Goal: Task Accomplishment & Management: Manage account settings

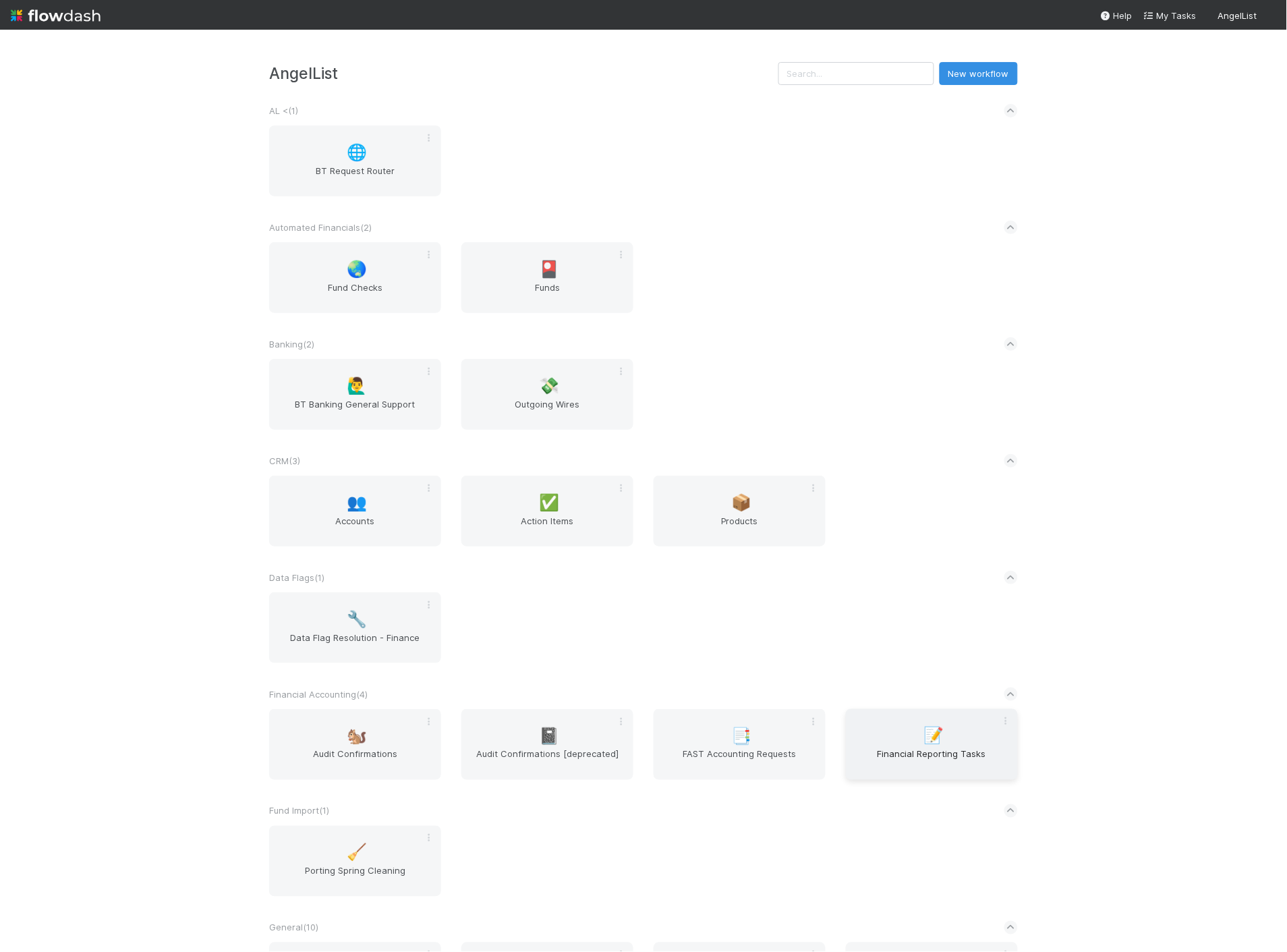
click at [902, 739] on div "📝 Financial Reporting Tasks" at bounding box center [931, 744] width 172 height 71
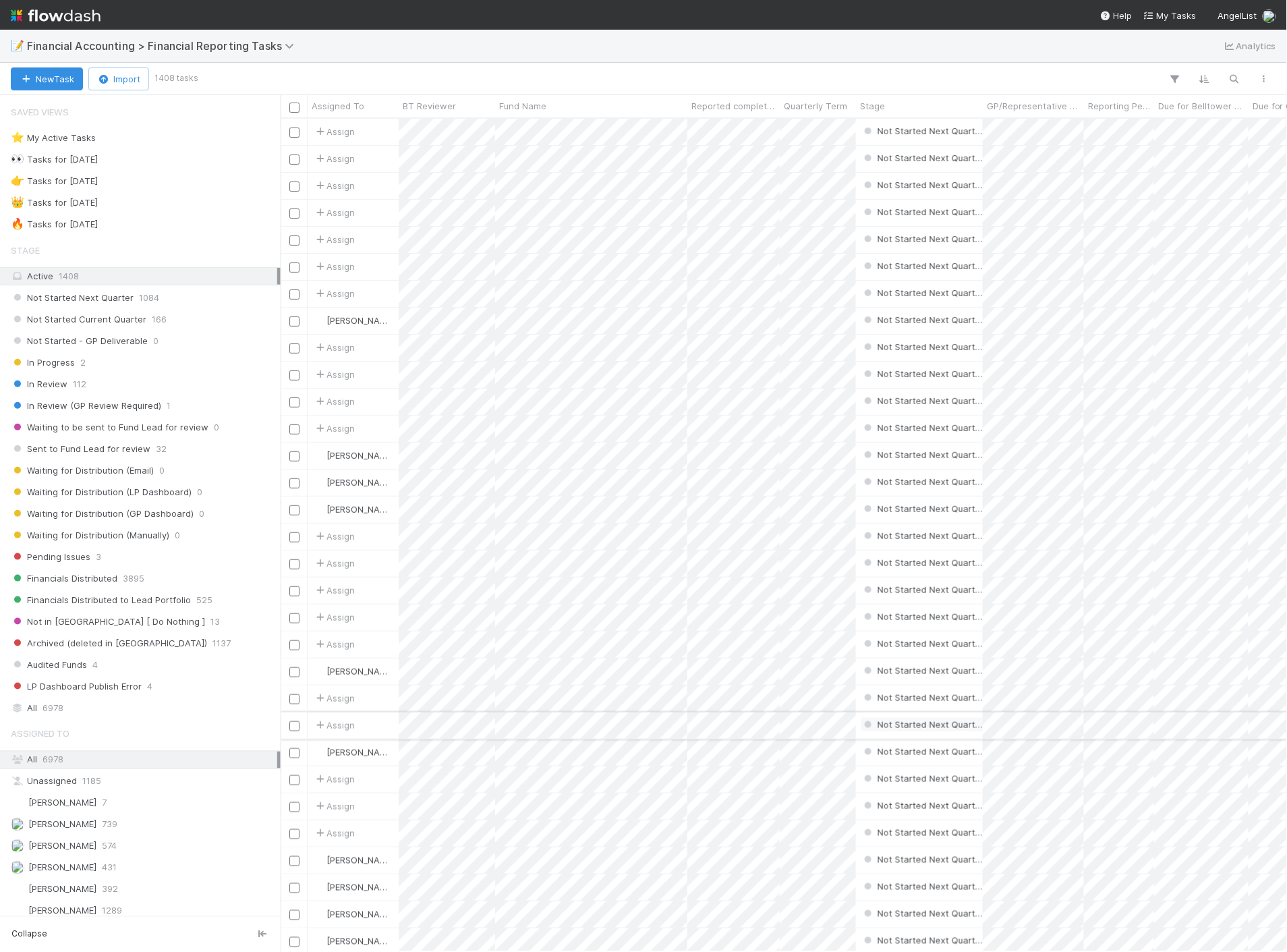
scroll to position [822, 995]
click at [103, 876] on div "Jacob Luna 431" at bounding box center [144, 868] width 266 height 17
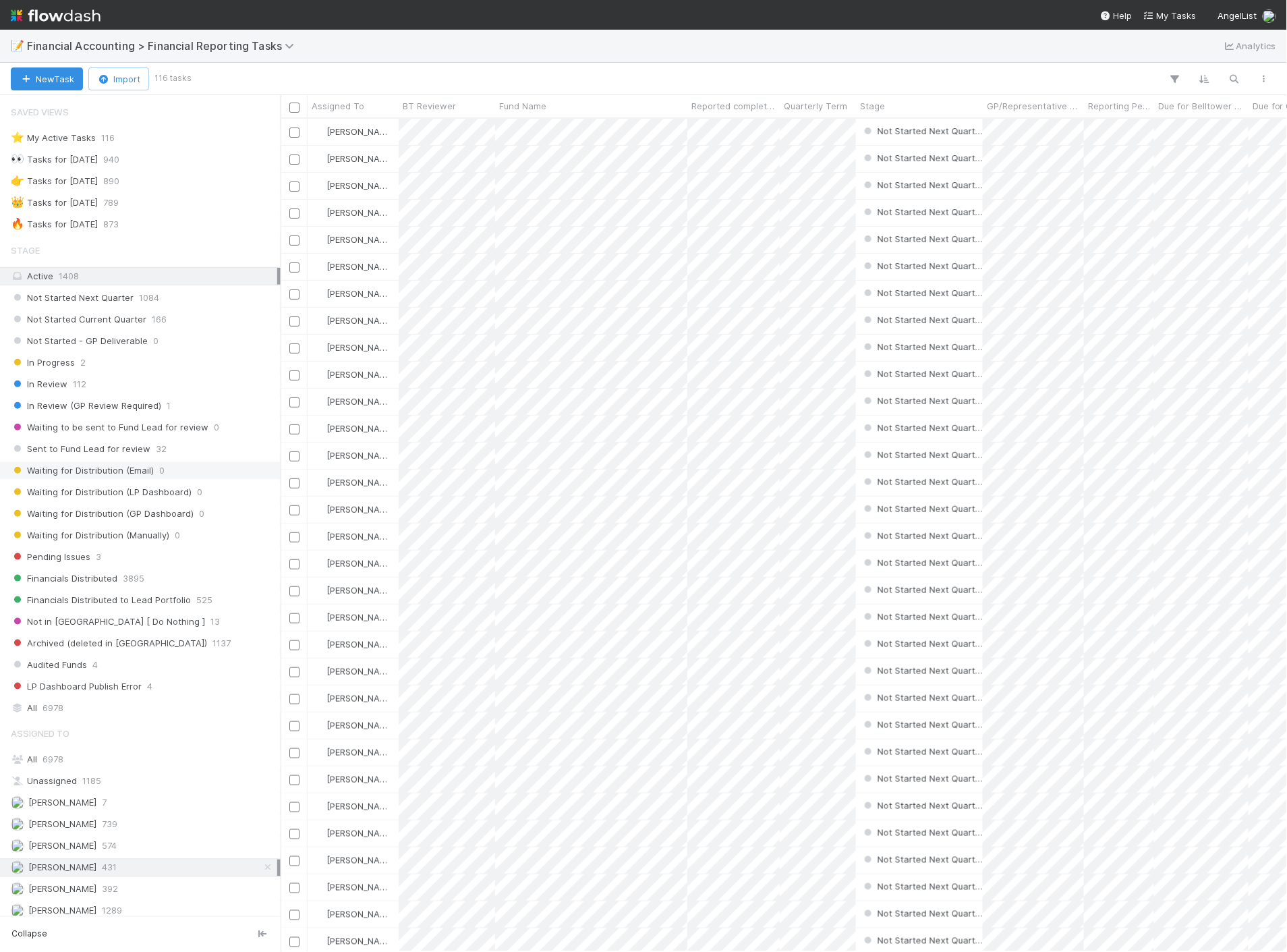
scroll to position [822, 995]
click at [122, 320] on span "Not Started Current Quarter" at bounding box center [78, 319] width 135 height 17
click at [824, 107] on span "Quarterly Term" at bounding box center [816, 106] width 64 height 13
click at [834, 134] on div "Sort Lower → Higher" at bounding box center [862, 131] width 154 height 20
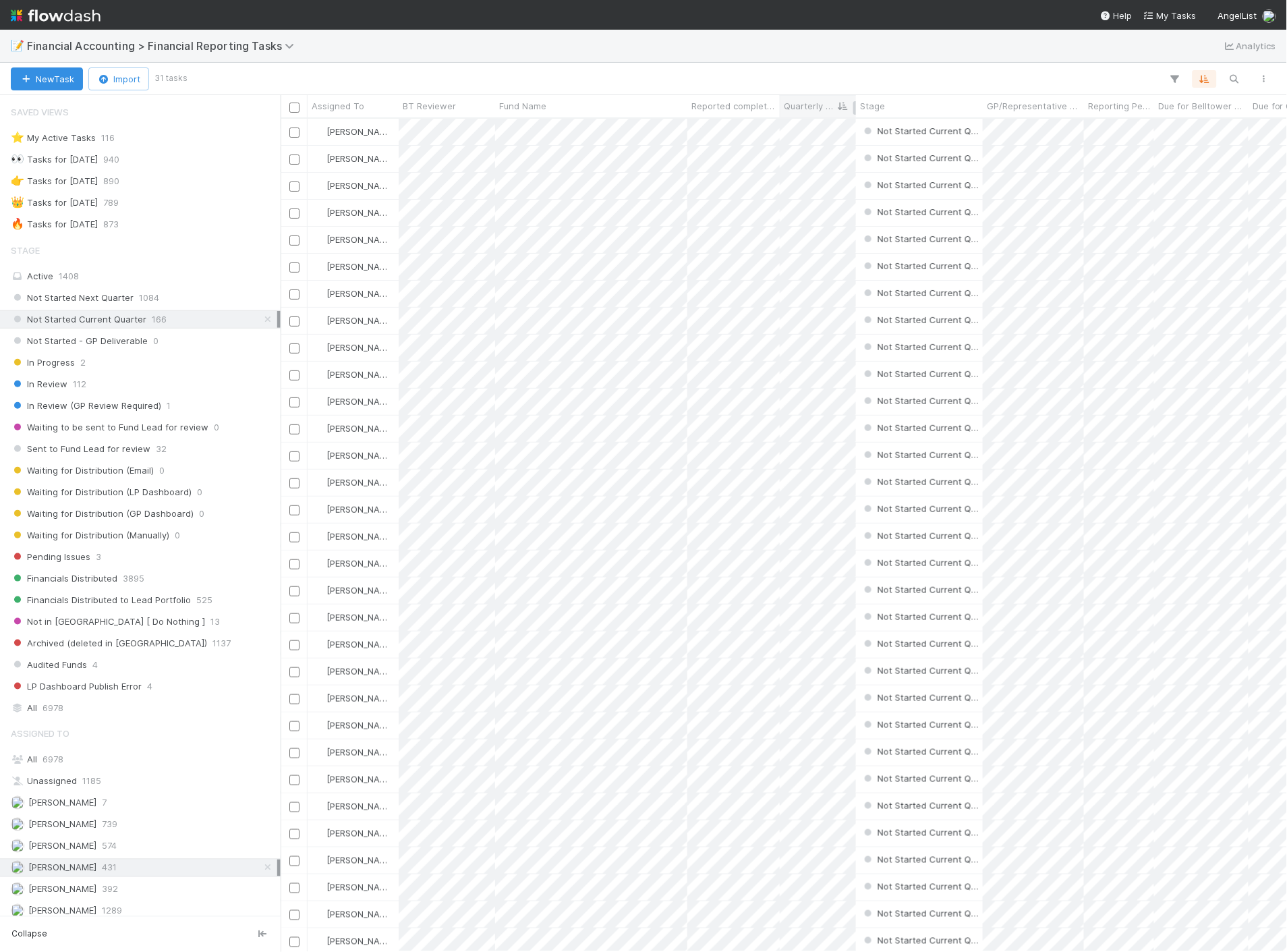
click at [808, 110] on span "Quarterly Term" at bounding box center [810, 106] width 53 height 13
click at [828, 129] on div "Sort Lower → Higher" at bounding box center [862, 131] width 154 height 20
click at [800, 104] on span "Quarterly Term" at bounding box center [810, 106] width 53 height 13
click at [1212, 79] on div "Sort Lower → Higher Sort Higher → Lower" at bounding box center [644, 476] width 1287 height 952
click at [563, 108] on div "Fund Name" at bounding box center [592, 106] width 185 height 13
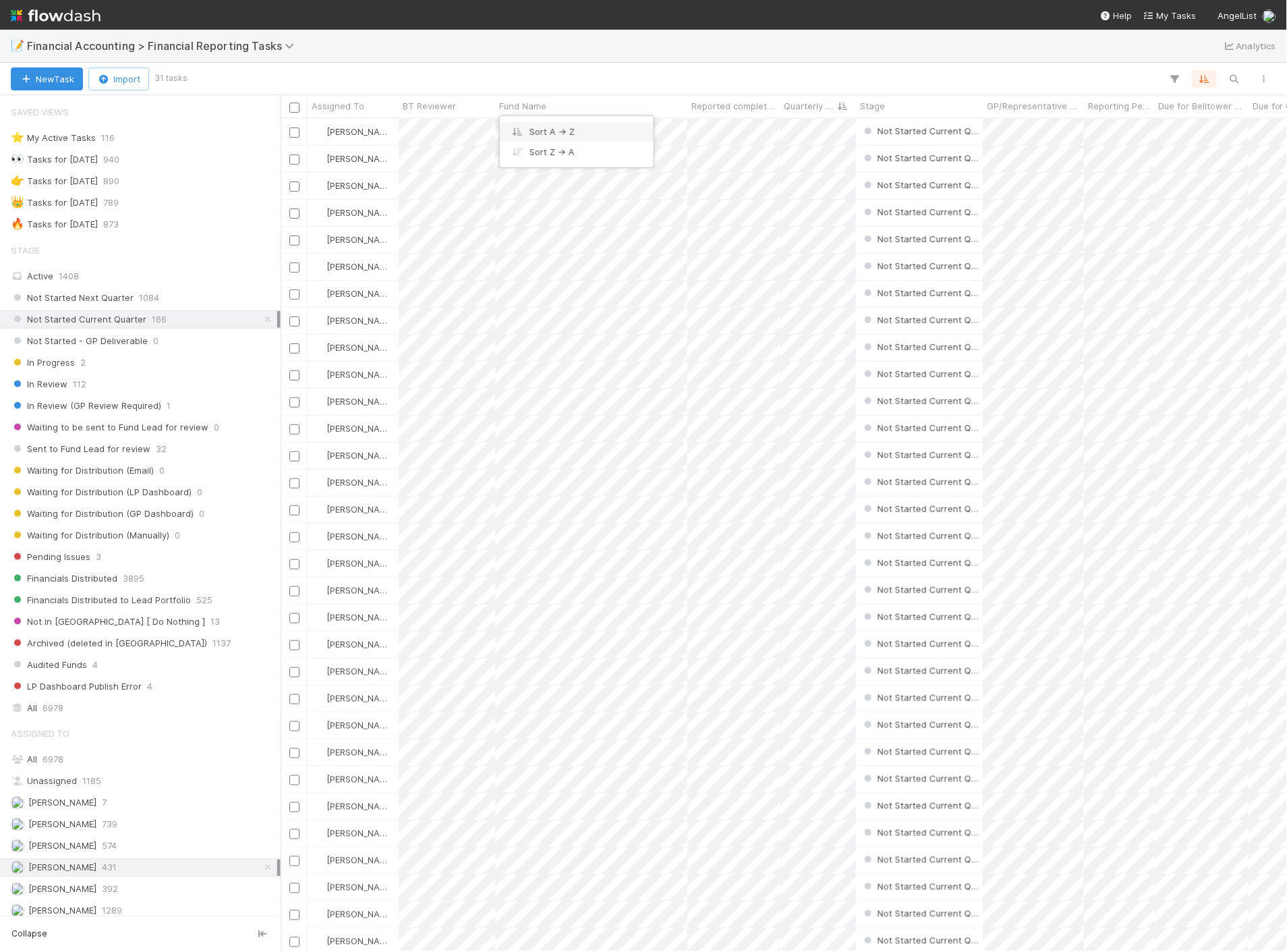
click at [561, 130] on div "Sort A → Z" at bounding box center [577, 131] width 154 height 20
